Goal: Information Seeking & Learning: Compare options

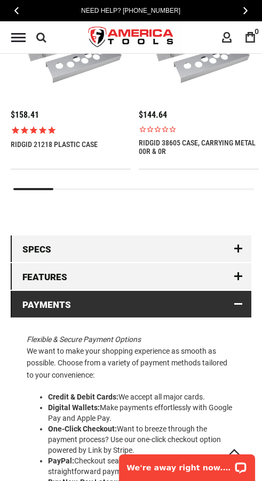
scroll to position [1305, 0]
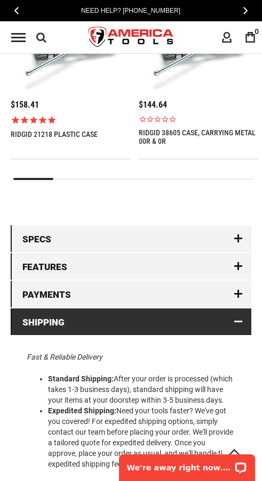
scroll to position [1311, 0]
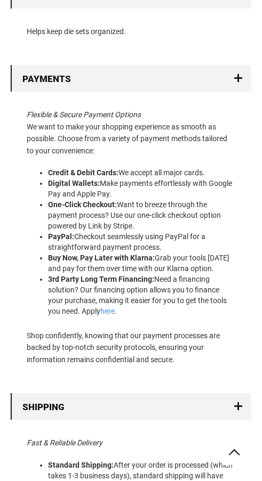
scroll to position [1154, 0]
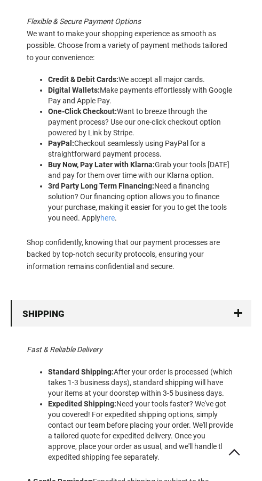
scroll to position [1482, 0]
